Goal: Task Accomplishment & Management: Complete application form

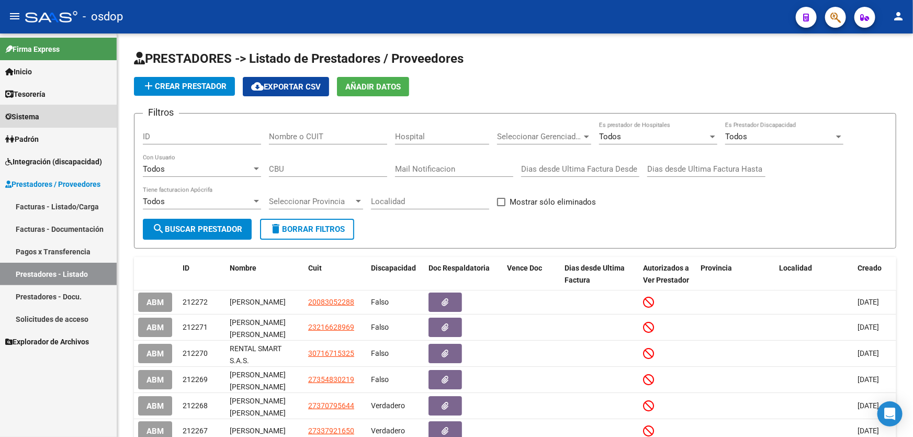
click at [32, 115] on span "Sistema" at bounding box center [22, 117] width 34 height 12
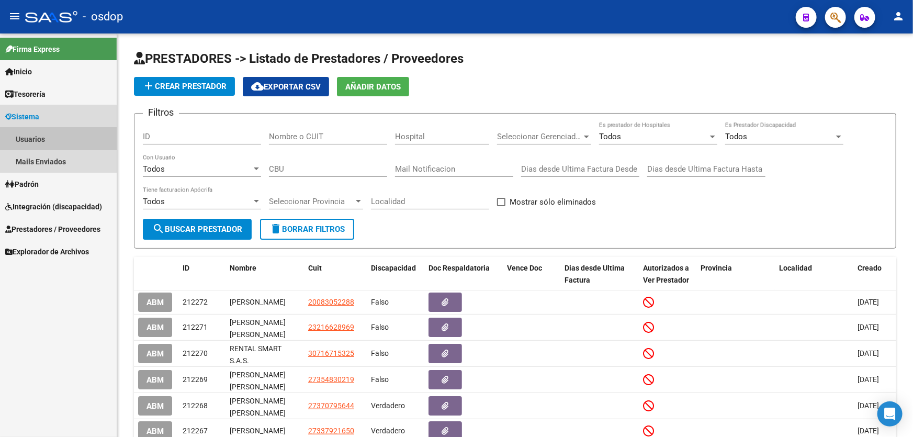
click at [24, 140] on link "Usuarios" at bounding box center [58, 139] width 117 height 23
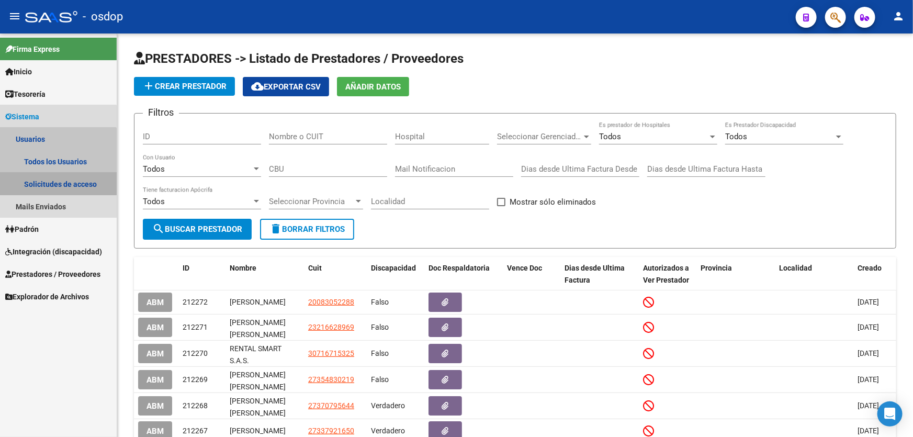
click at [48, 183] on link "Solicitudes de acceso" at bounding box center [58, 184] width 117 height 23
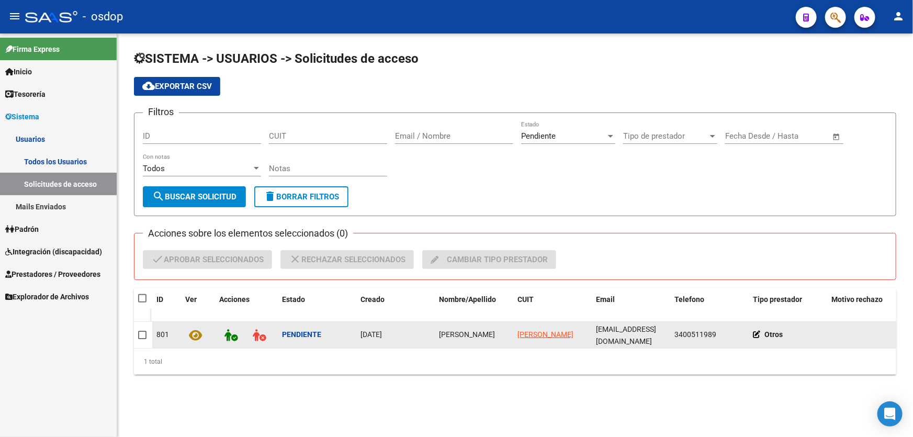
click at [758, 333] on icon at bounding box center [759, 334] width 12 height 7
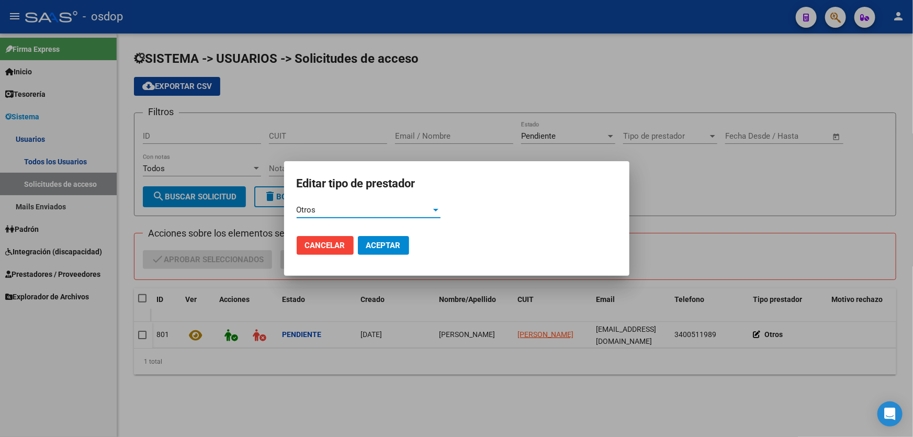
click at [309, 209] on span "Otros" at bounding box center [306, 209] width 19 height 9
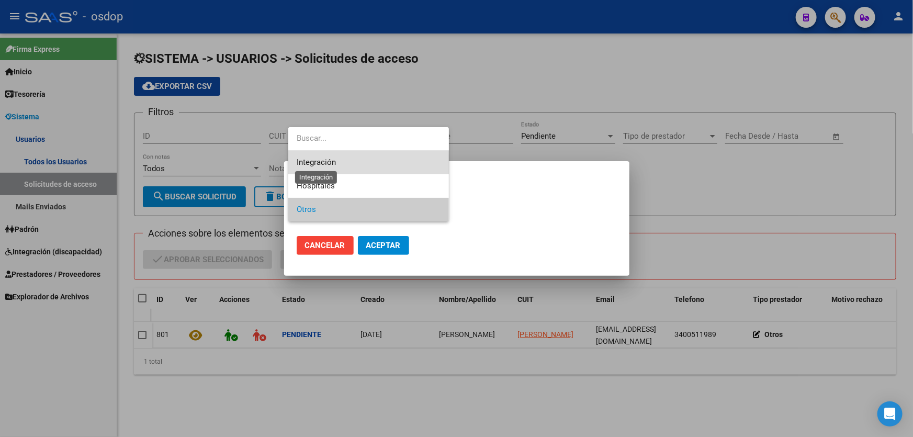
click at [308, 166] on span "Integración" at bounding box center [316, 162] width 39 height 9
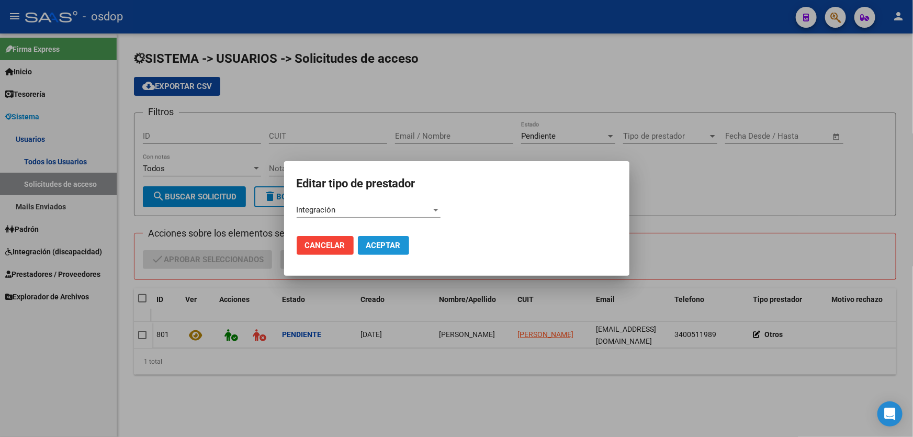
drag, startPoint x: 382, startPoint y: 246, endPoint x: 430, endPoint y: 297, distance: 70.3
click at [382, 246] on span "Aceptar" at bounding box center [383, 245] width 35 height 9
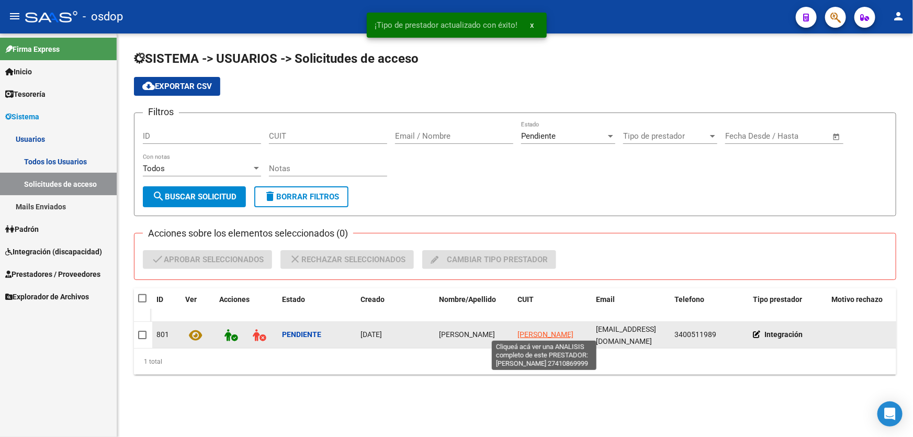
click at [544, 332] on span "[PERSON_NAME]" at bounding box center [546, 334] width 56 height 8
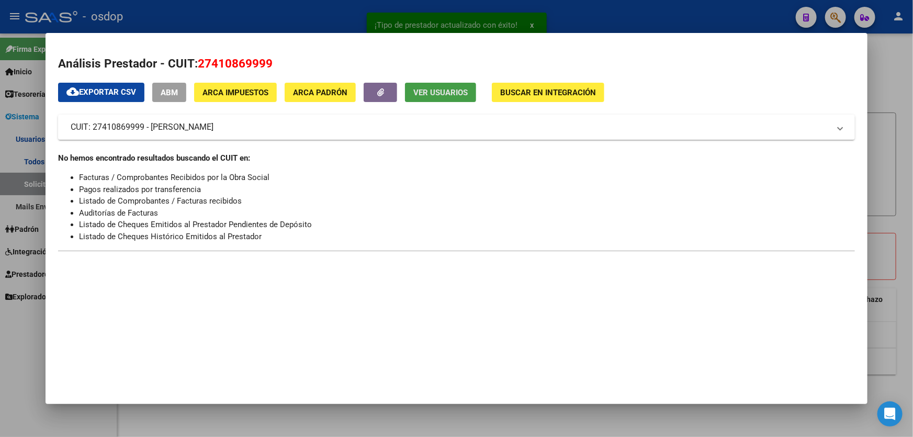
click at [435, 92] on span "Ver Usuarios" at bounding box center [440, 92] width 54 height 9
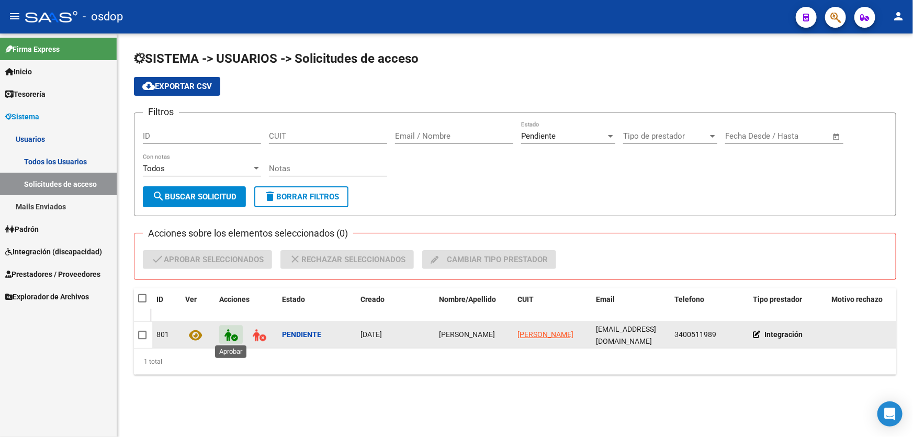
click at [232, 333] on icon at bounding box center [231, 335] width 13 height 12
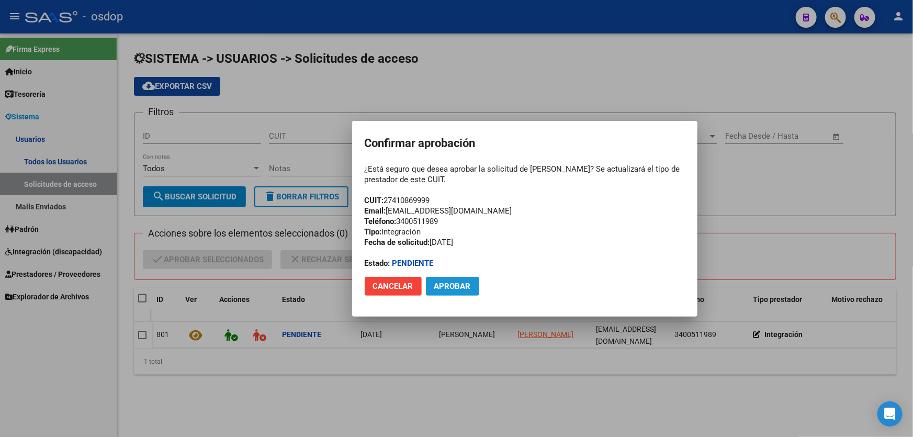
click at [451, 286] on span "Aprobar" at bounding box center [452, 286] width 37 height 9
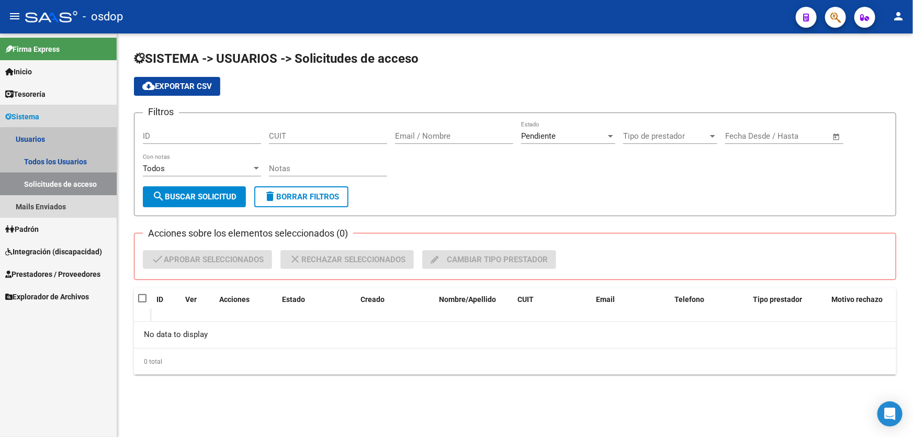
click at [59, 181] on link "Solicitudes de acceso" at bounding box center [58, 184] width 117 height 23
